Goal: Task Accomplishment & Management: Manage account settings

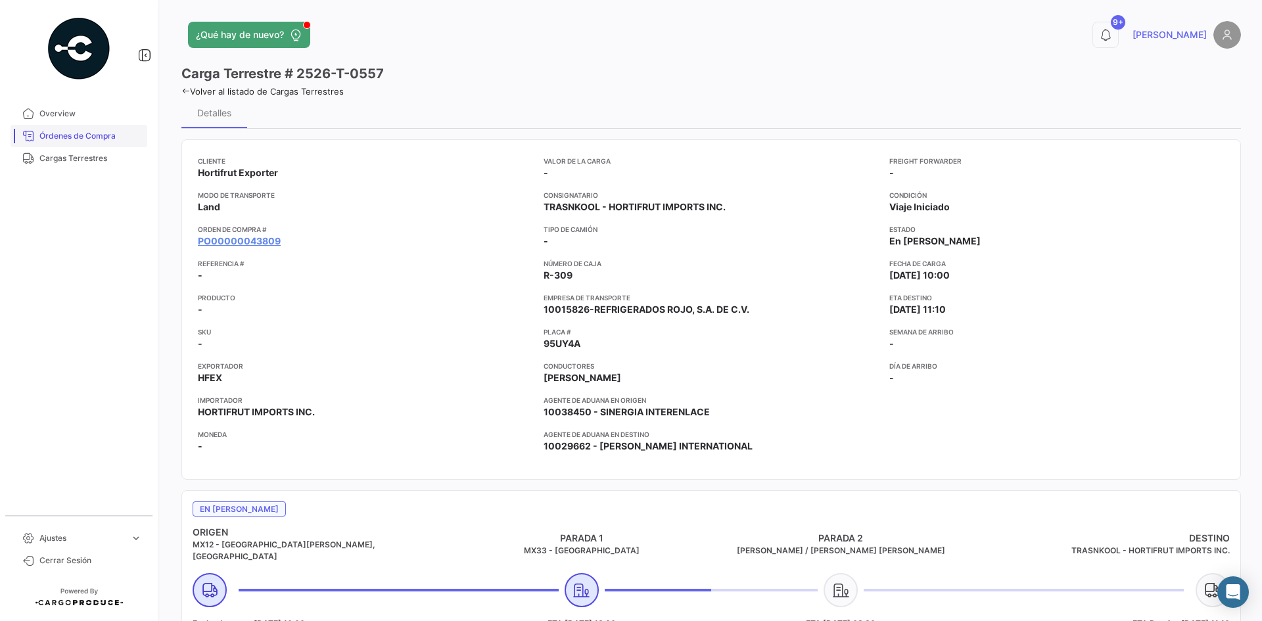
click at [108, 132] on span "Órdenes de Compra" at bounding box center [90, 136] width 103 height 12
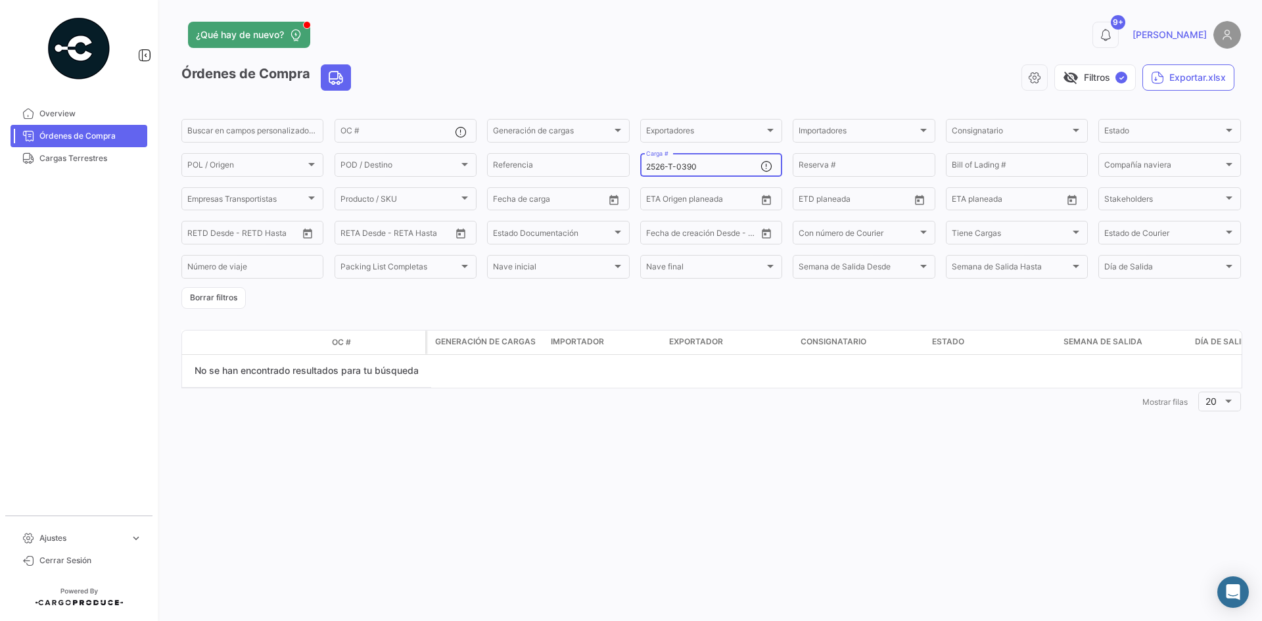
click at [702, 167] on input "2526-T-0390" at bounding box center [703, 166] width 114 height 9
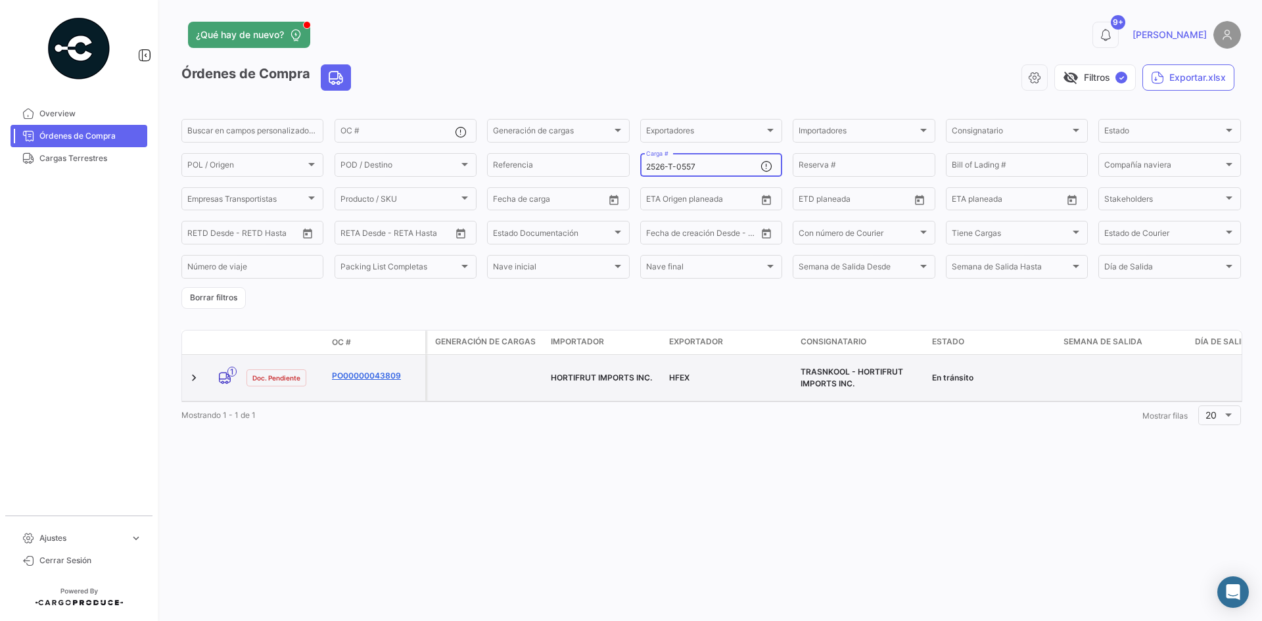
type input "2526-T-0557"
click at [358, 370] on link "PO00000043809" at bounding box center [376, 376] width 88 height 12
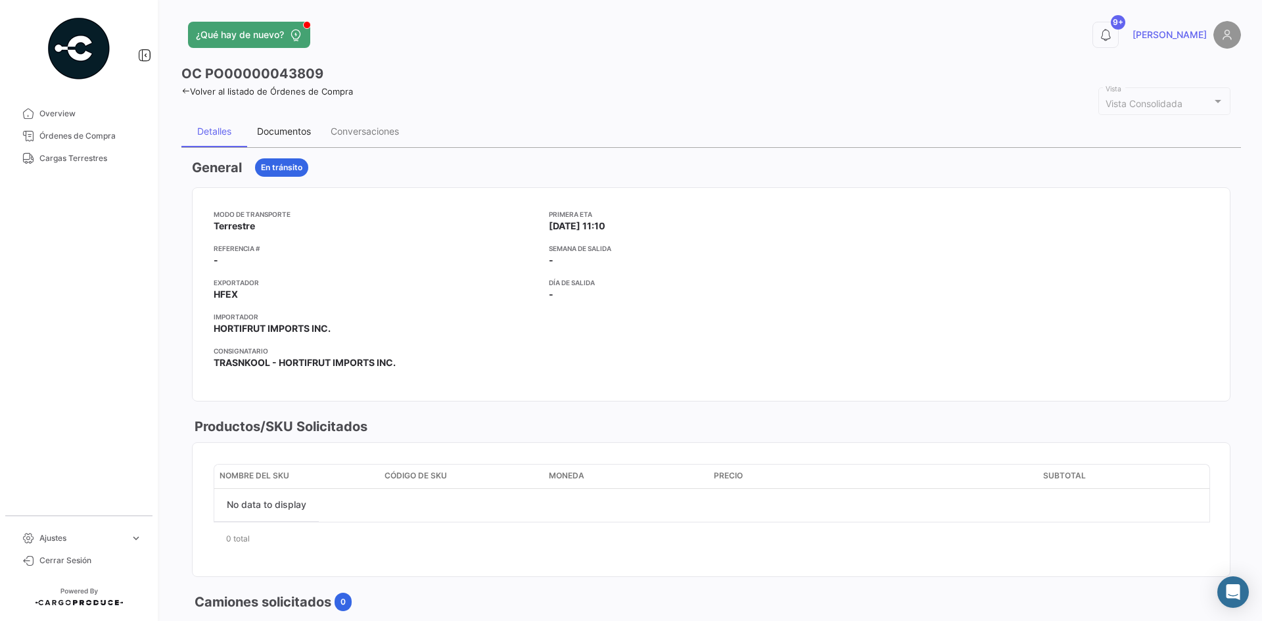
click at [292, 130] on div "Documentos" at bounding box center [284, 131] width 54 height 11
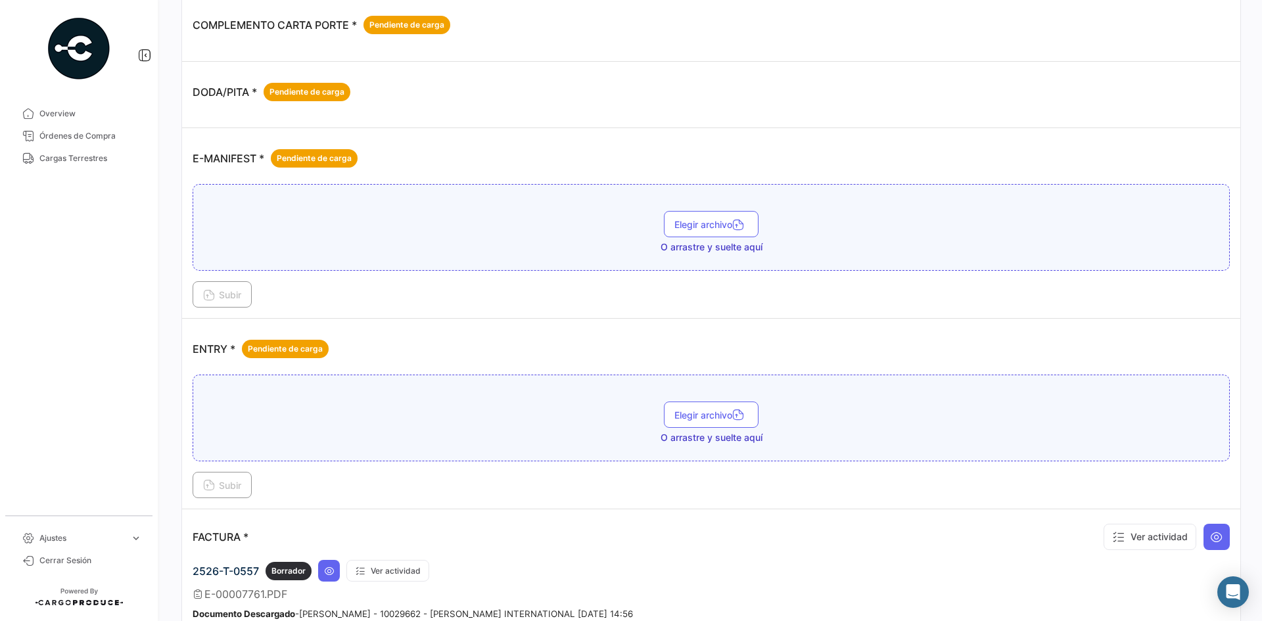
scroll to position [591, 0]
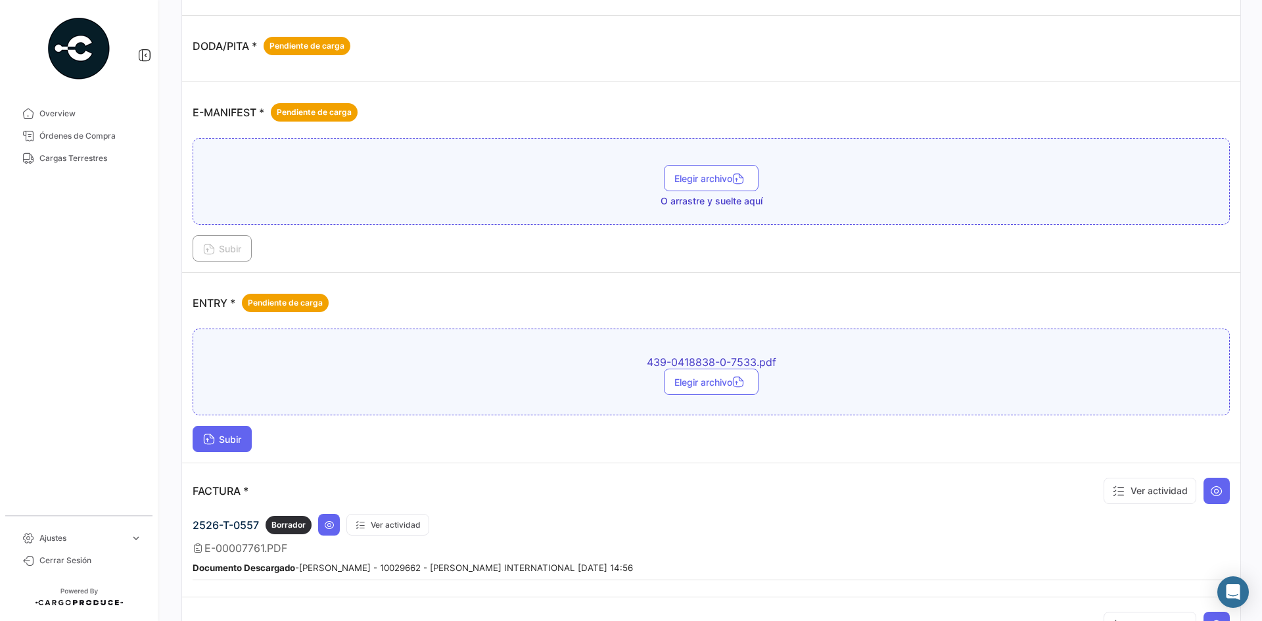
click at [237, 441] on span "Subir" at bounding box center [222, 439] width 38 height 11
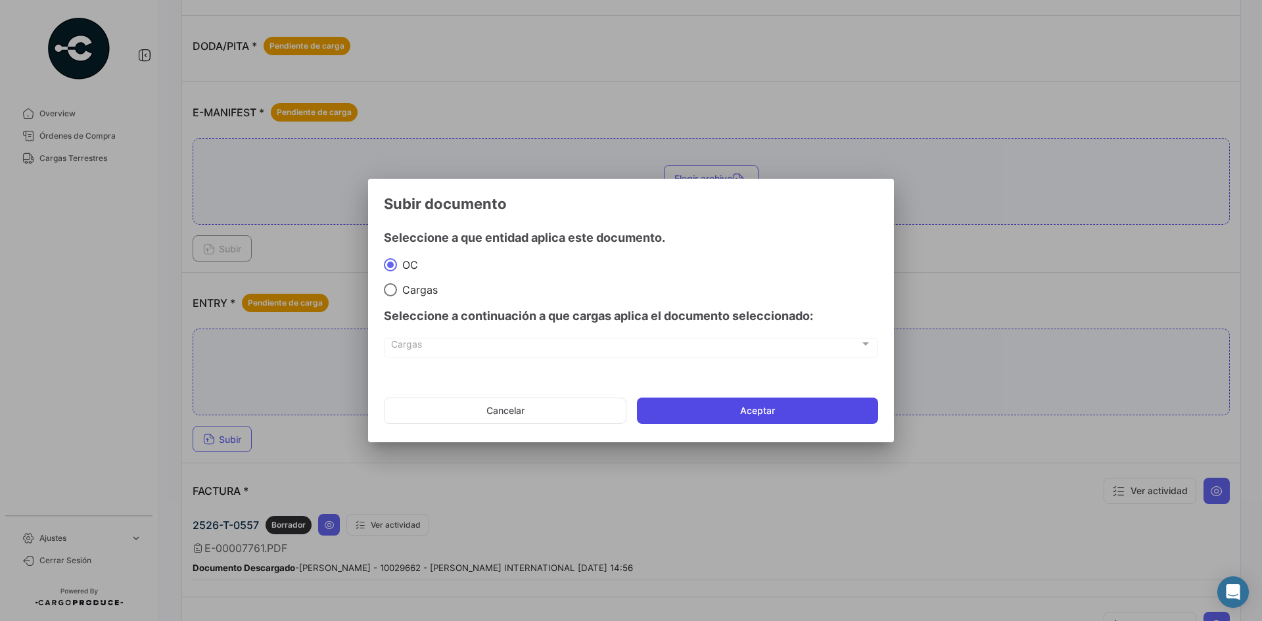
click at [760, 414] on button "Aceptar" at bounding box center [757, 411] width 241 height 26
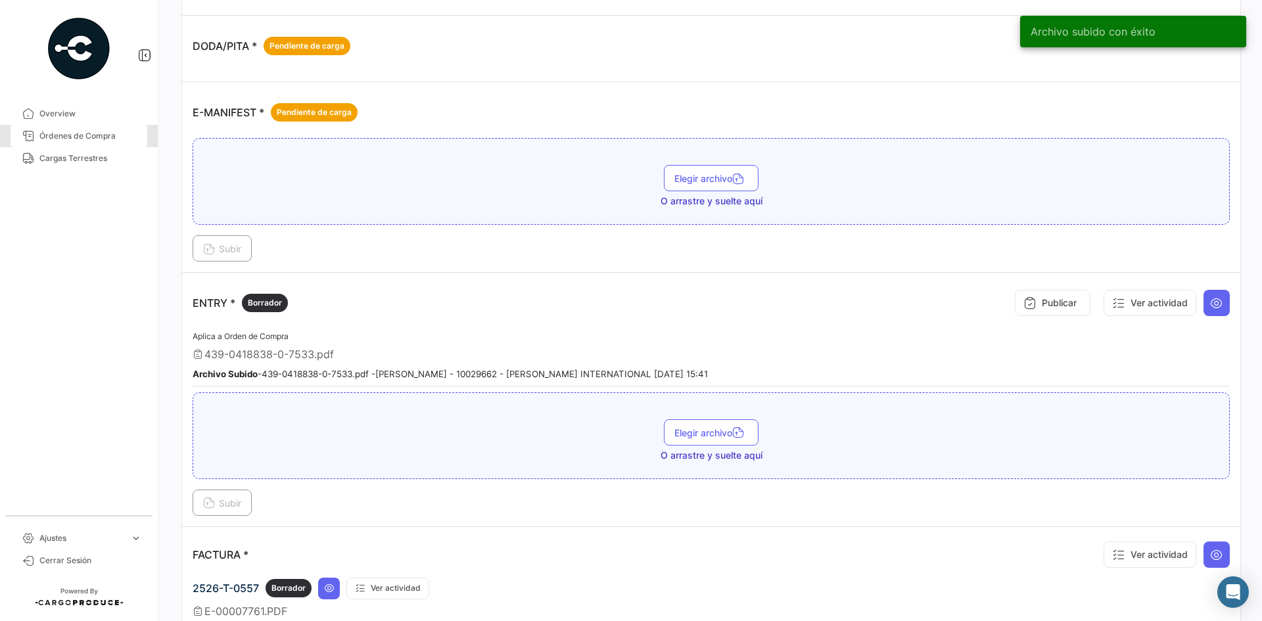
drag, startPoint x: 66, startPoint y: 135, endPoint x: 144, endPoint y: 174, distance: 87.0
click at [66, 135] on span "Órdenes de Compra" at bounding box center [90, 136] width 103 height 12
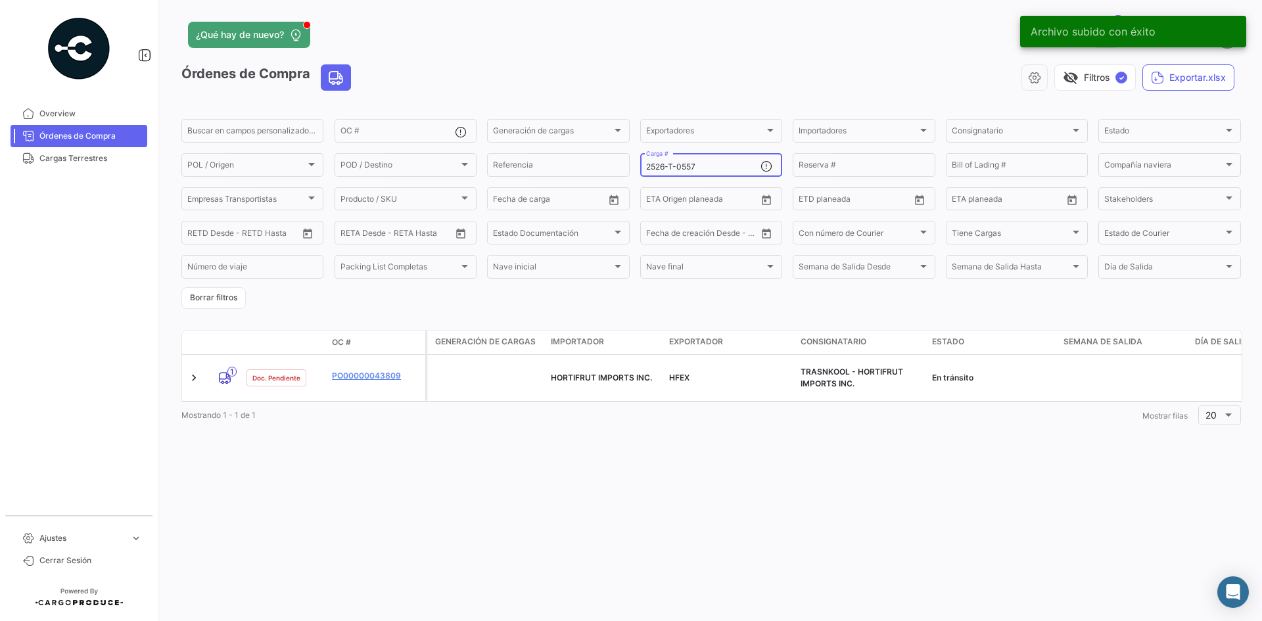
click at [705, 171] on input "2526-T-0557" at bounding box center [703, 166] width 114 height 9
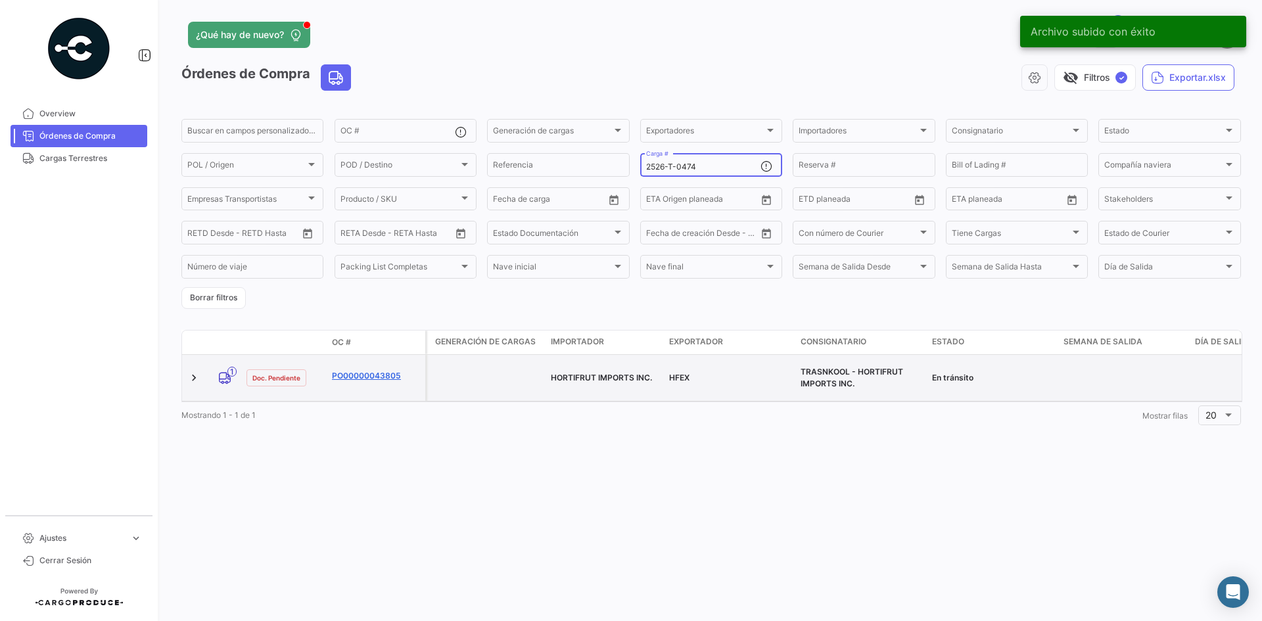
type input "2526-T-0474"
click at [383, 370] on link "PO00000043805" at bounding box center [376, 376] width 88 height 12
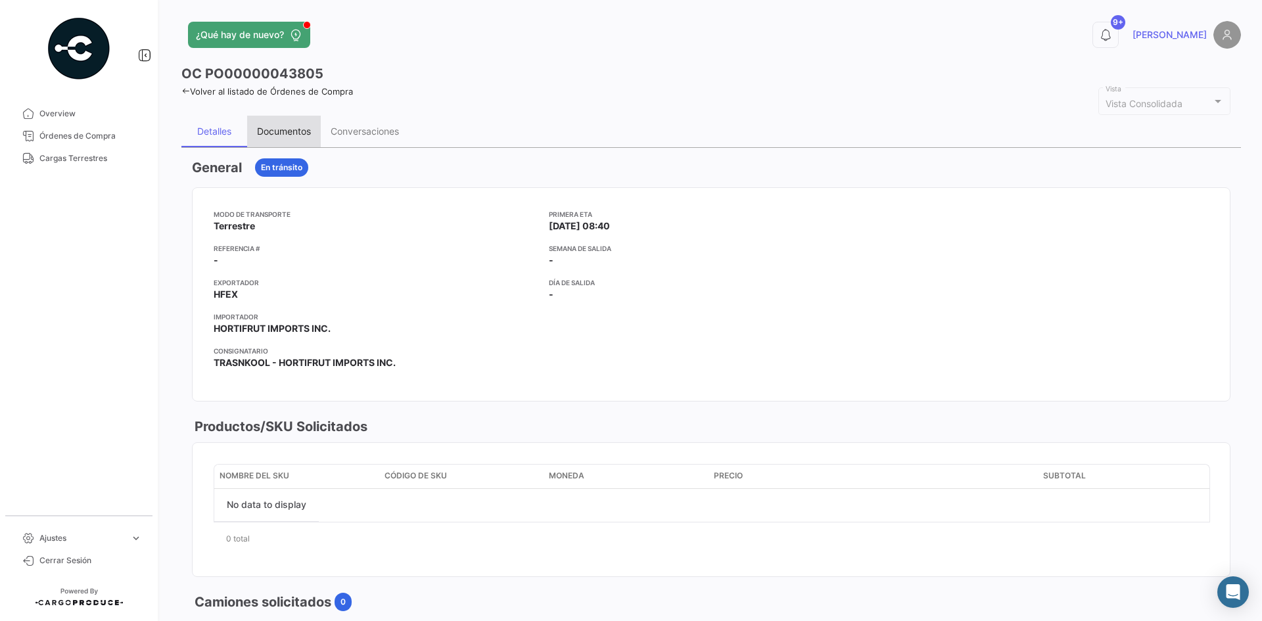
click at [297, 132] on div "Documentos" at bounding box center [284, 131] width 54 height 11
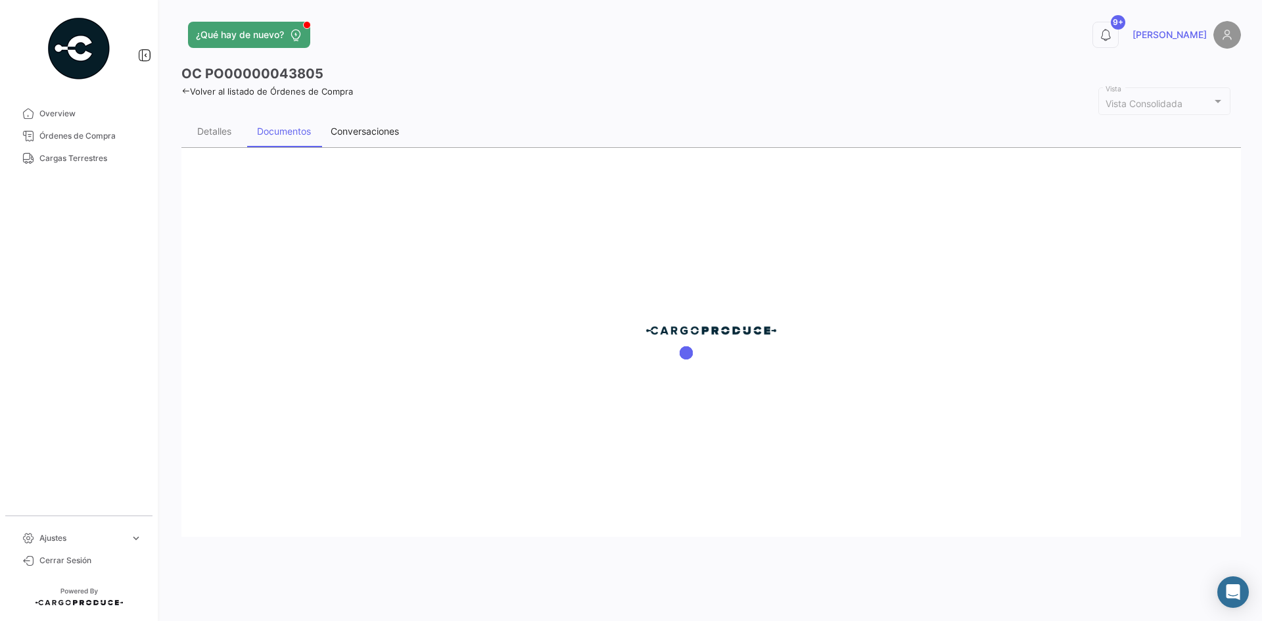
click at [356, 132] on div "Conversaciones" at bounding box center [365, 131] width 68 height 11
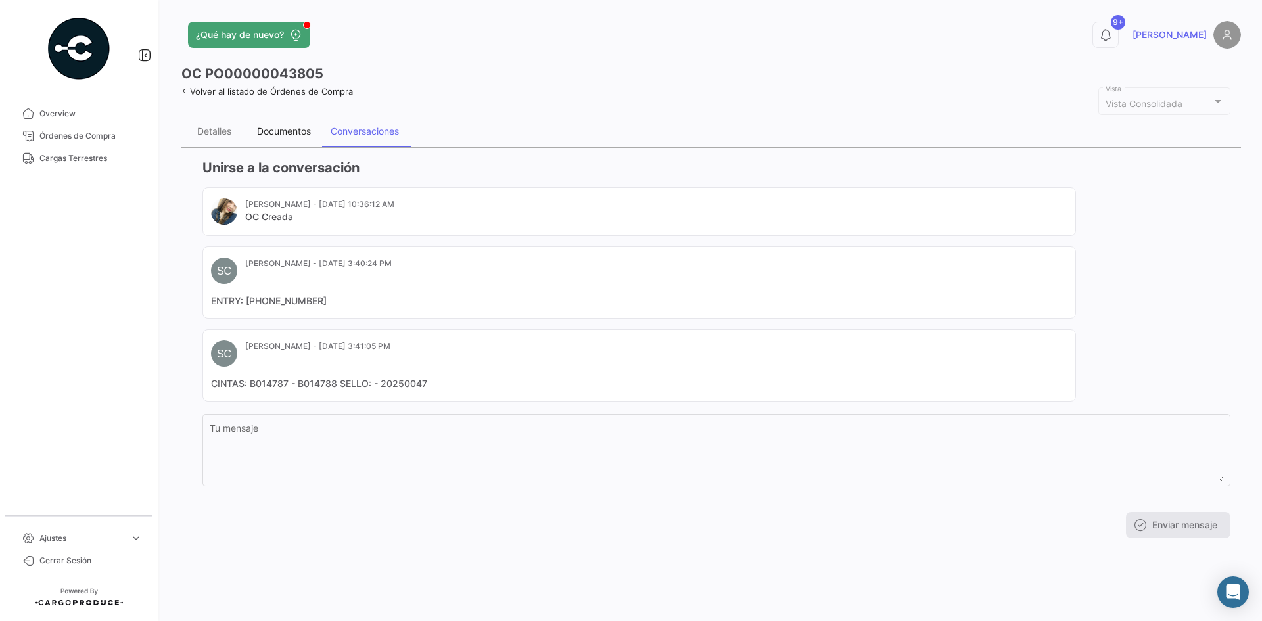
click at [294, 136] on div "Documentos" at bounding box center [284, 131] width 54 height 11
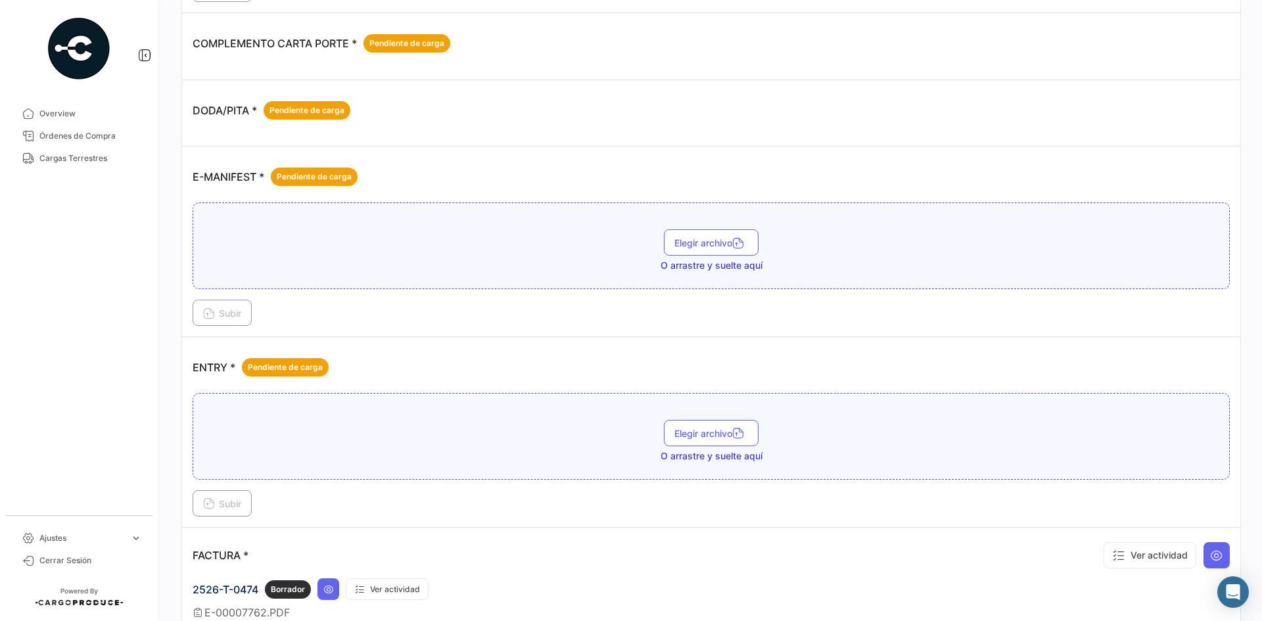
scroll to position [591, 0]
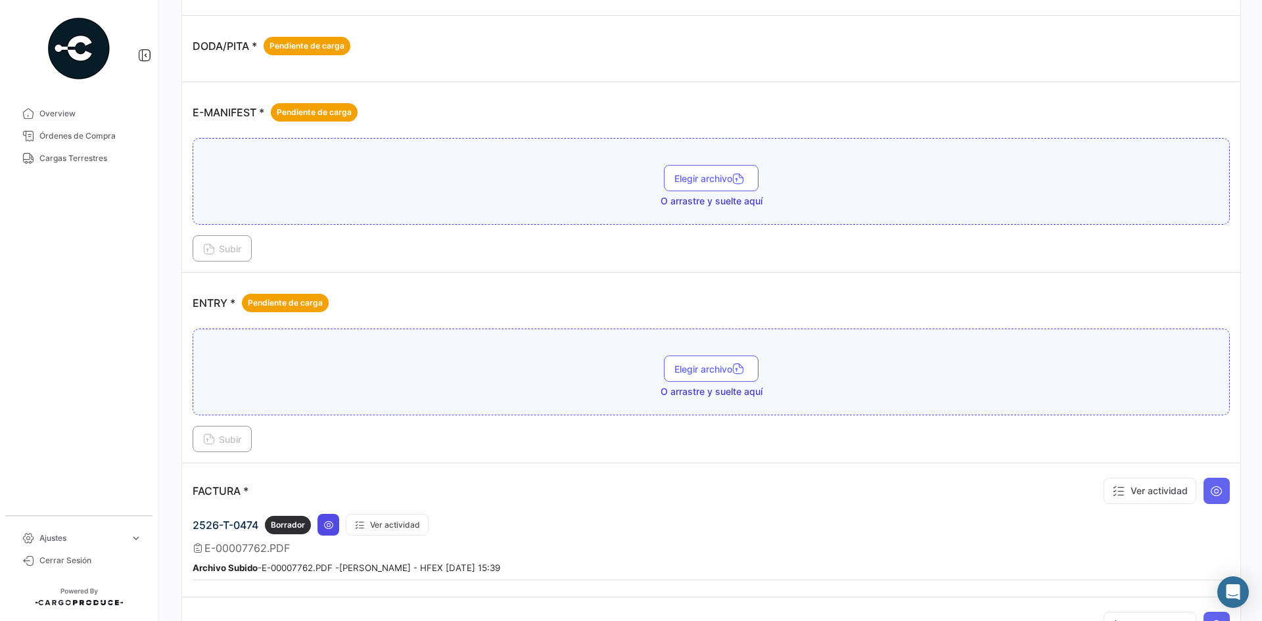
click at [333, 531] on button at bounding box center [328, 525] width 22 height 22
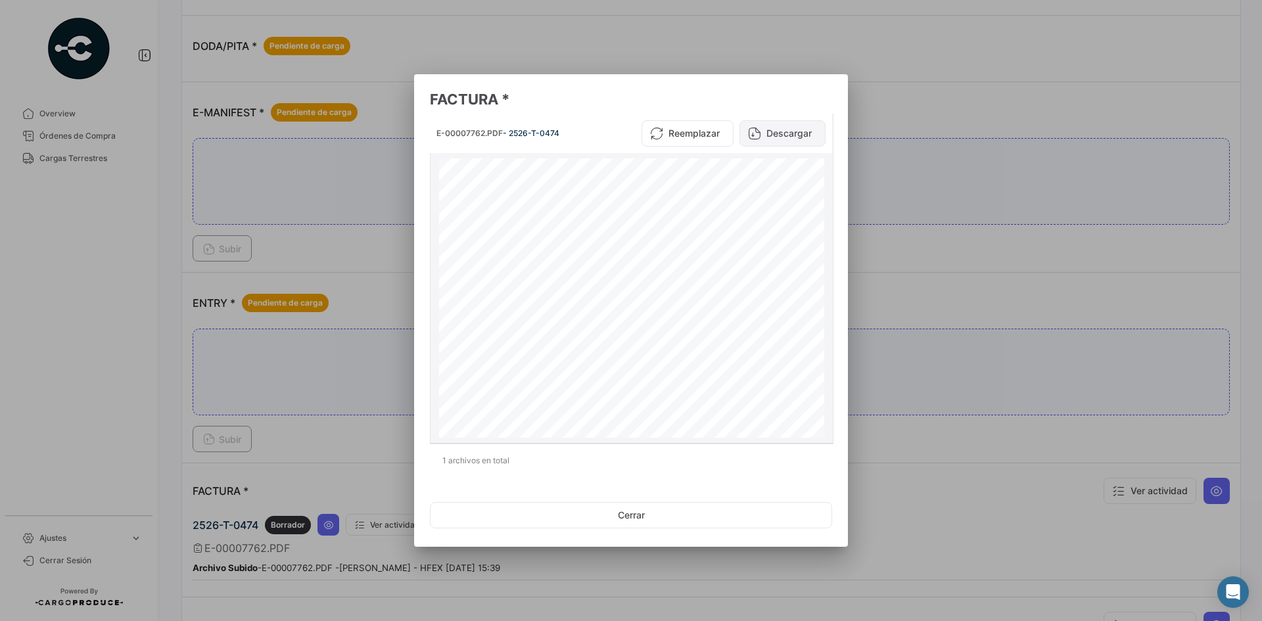
drag, startPoint x: 795, startPoint y: 134, endPoint x: 787, endPoint y: 139, distance: 9.1
click at [794, 134] on button "Descargar" at bounding box center [782, 133] width 86 height 26
drag, startPoint x: 538, startPoint y: 517, endPoint x: 523, endPoint y: 499, distance: 22.9
click at [538, 517] on button "Cerrar" at bounding box center [631, 515] width 402 height 26
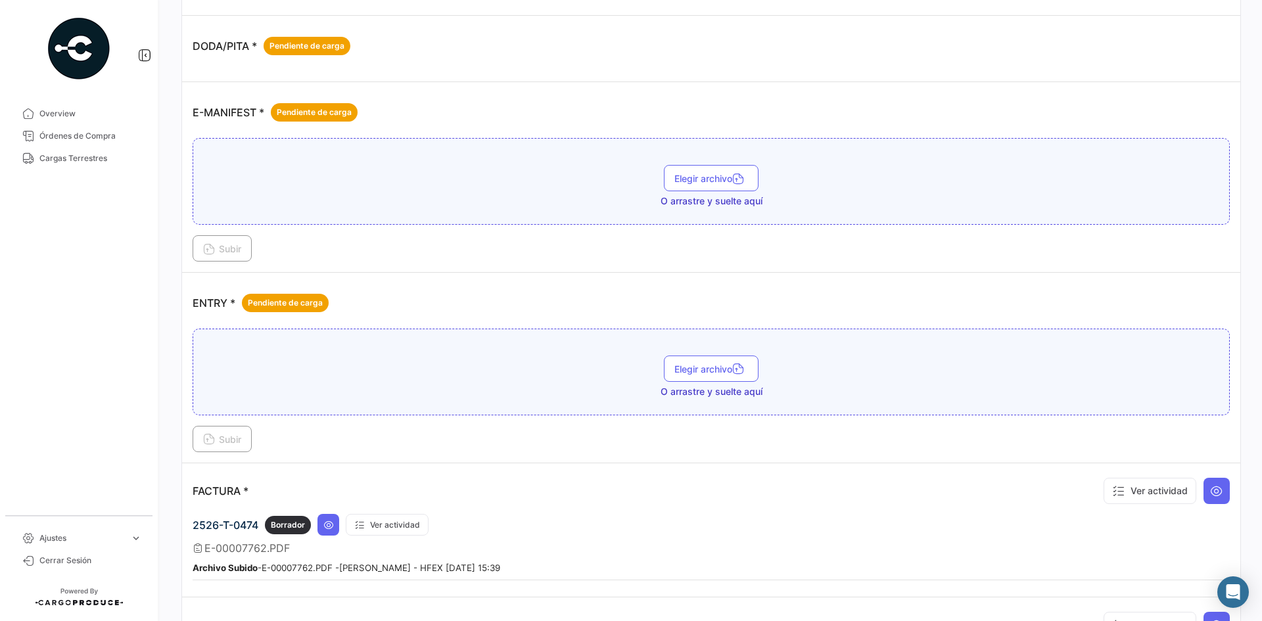
drag, startPoint x: 86, startPoint y: 131, endPoint x: 158, endPoint y: 170, distance: 81.5
click at [86, 131] on span "Órdenes de Compra" at bounding box center [90, 136] width 103 height 12
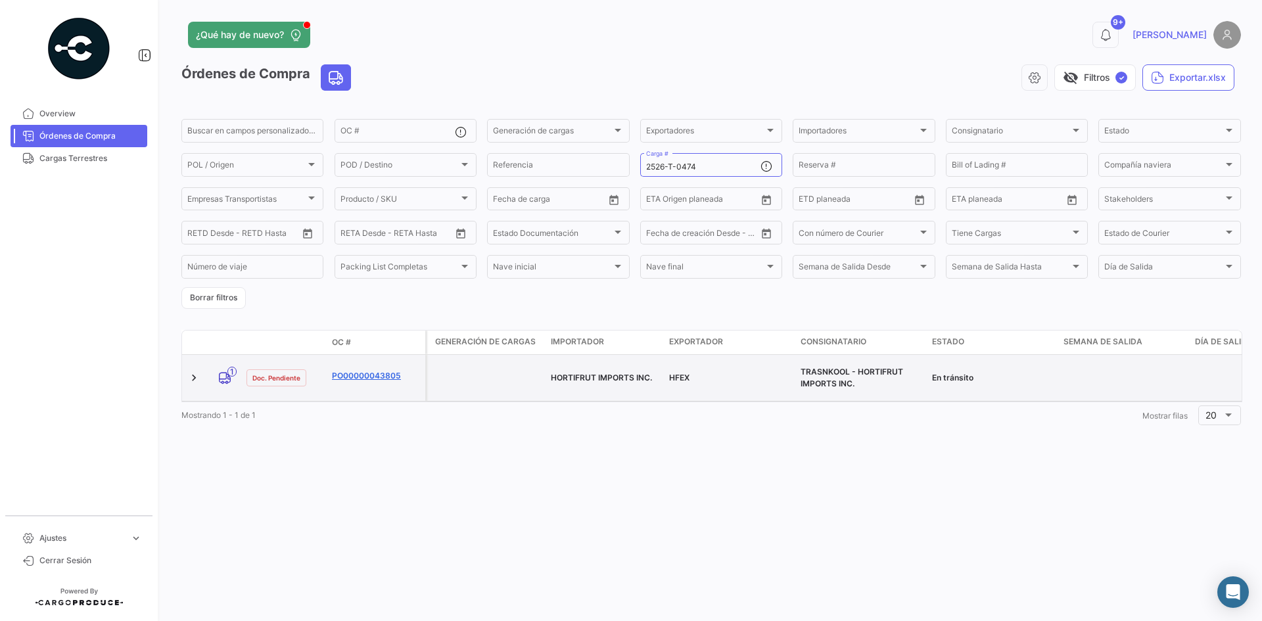
click at [381, 370] on link "PO00000043805" at bounding box center [376, 376] width 88 height 12
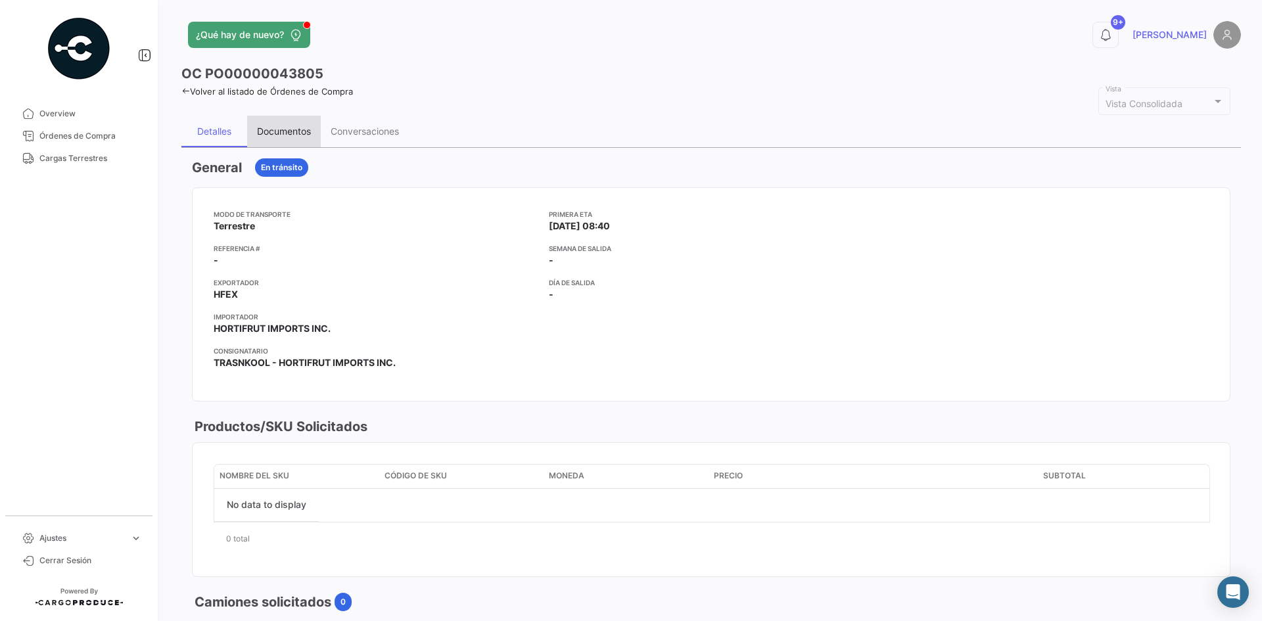
click at [297, 135] on div "Documentos" at bounding box center [284, 131] width 54 height 11
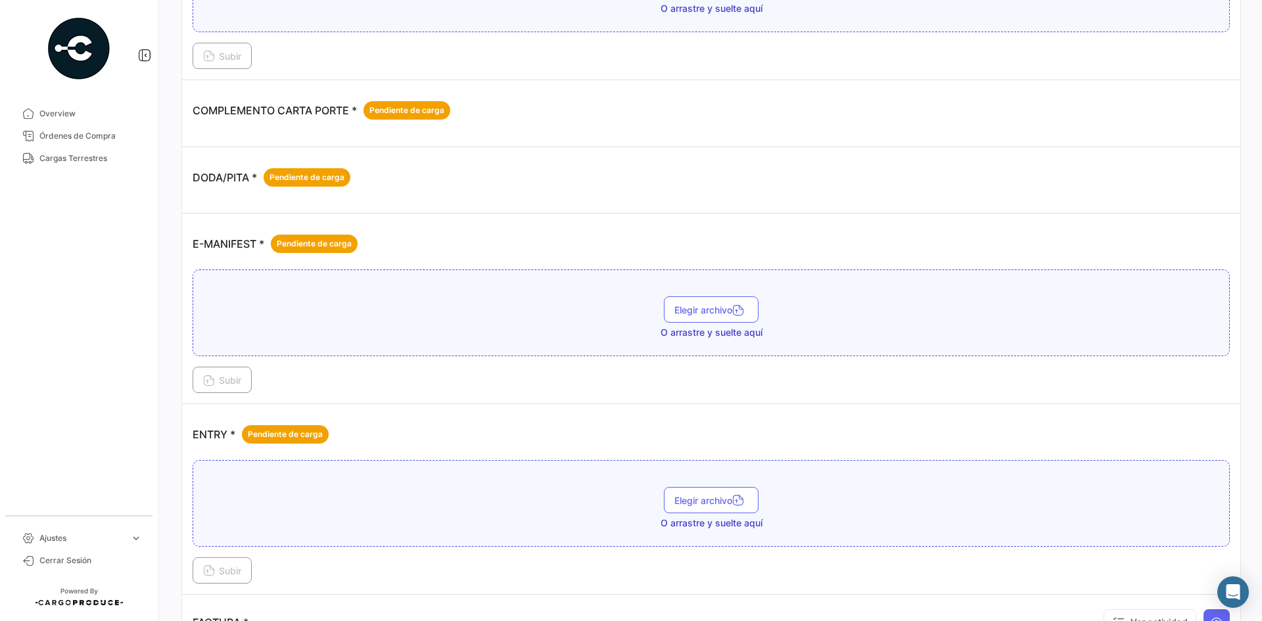
scroll to position [591, 0]
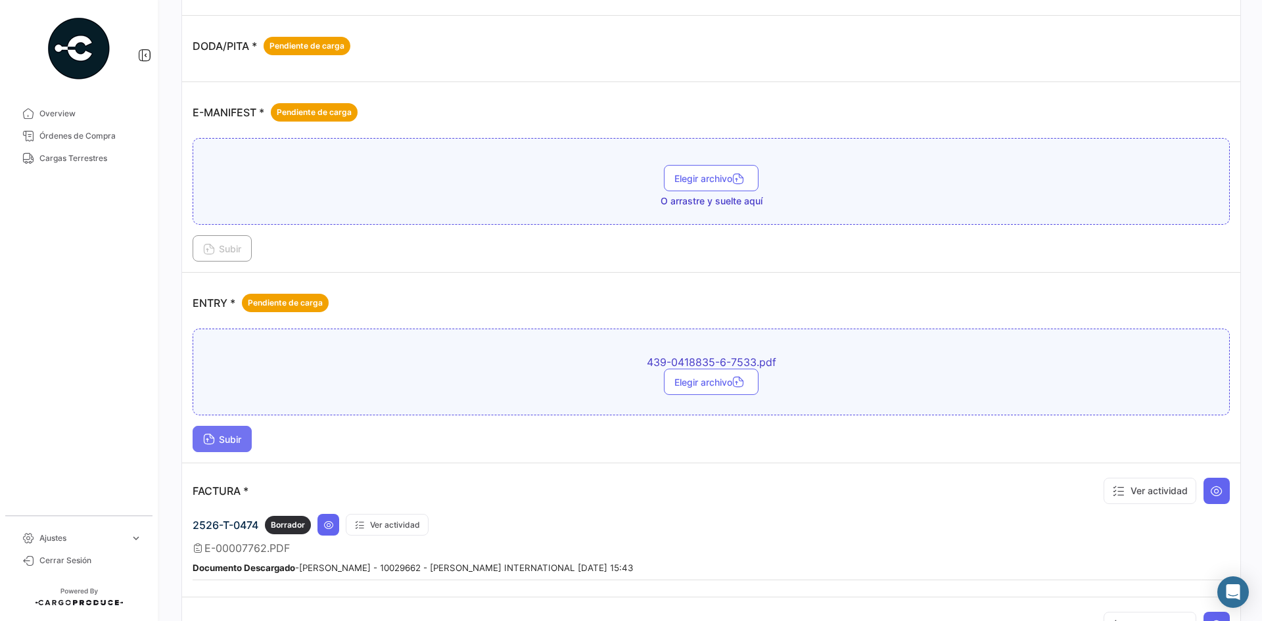
click at [222, 433] on button "Subir" at bounding box center [222, 439] width 59 height 26
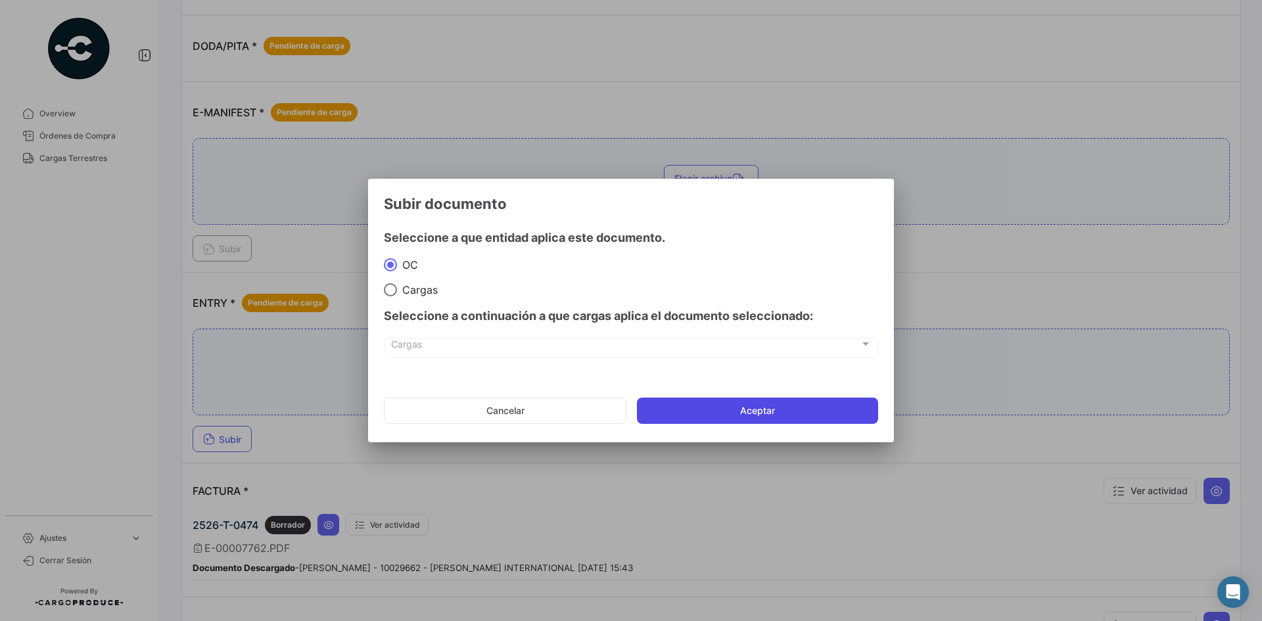
click at [819, 418] on button "Aceptar" at bounding box center [757, 411] width 241 height 26
